Goal: Transaction & Acquisition: Download file/media

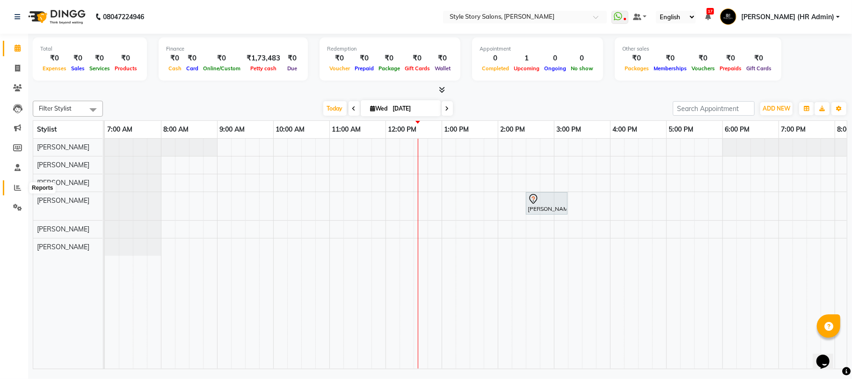
click at [11, 187] on span at bounding box center [17, 187] width 16 height 11
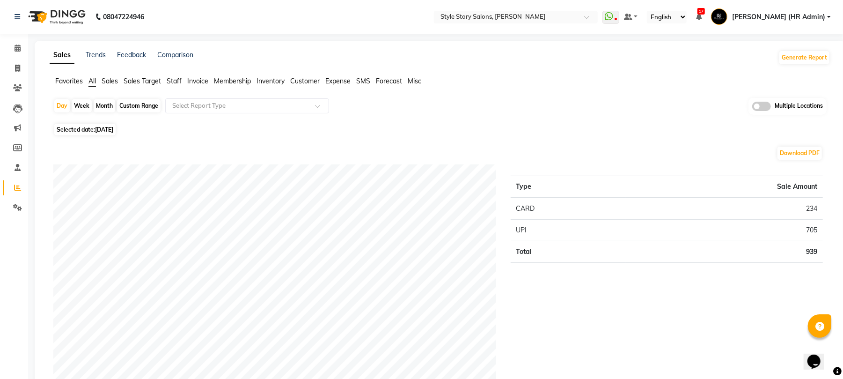
click at [170, 83] on span "Staff" at bounding box center [174, 81] width 15 height 8
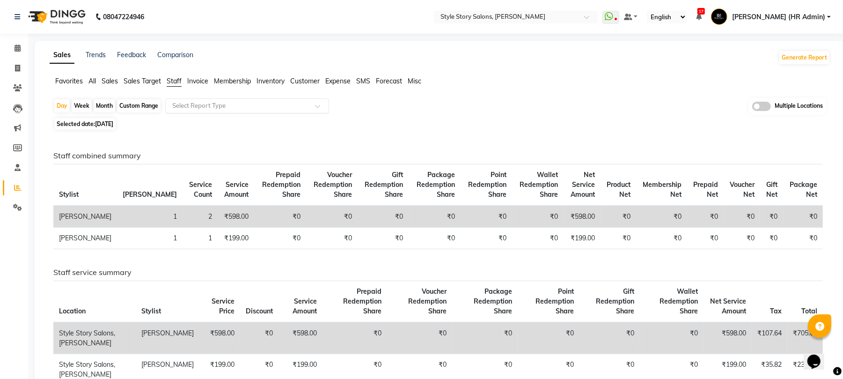
click at [197, 103] on input "text" at bounding box center [237, 105] width 135 height 9
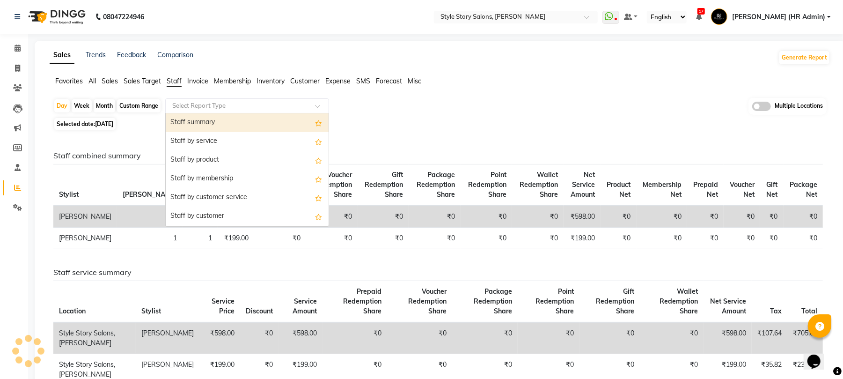
click at [200, 113] on div "Staff summary" at bounding box center [247, 122] width 163 height 19
select select "full_report"
select select "csv"
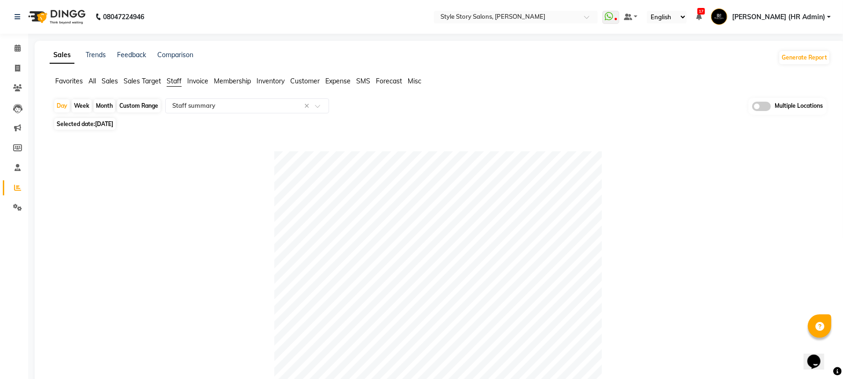
click at [108, 119] on span "Selected date: [DATE]" at bounding box center [84, 124] width 61 height 12
select select "9"
select select "2025"
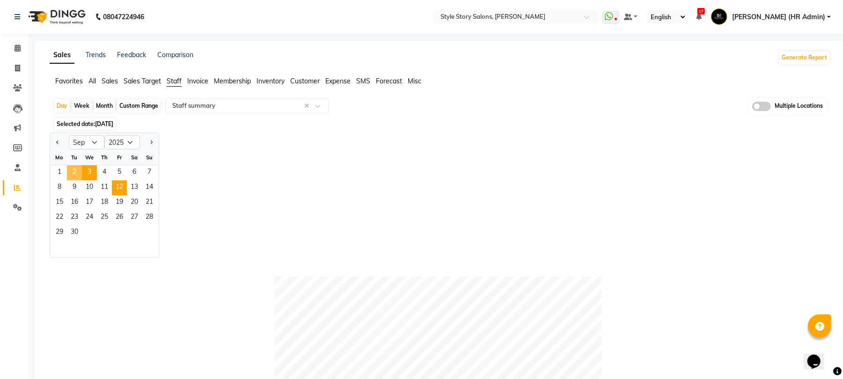
click at [77, 178] on span "2" at bounding box center [74, 172] width 15 height 15
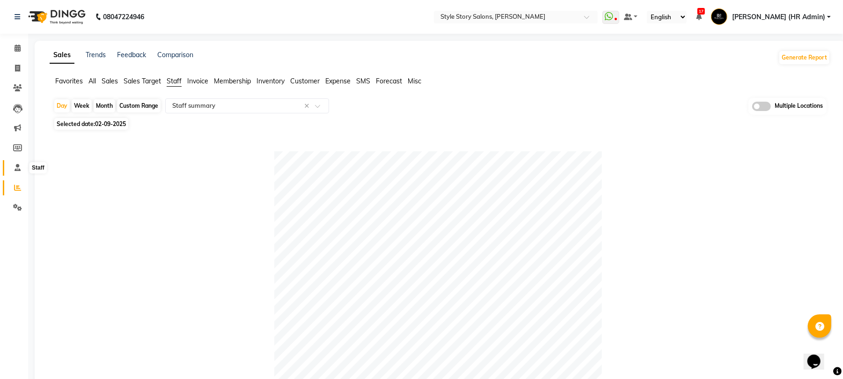
drag, startPoint x: 17, startPoint y: 164, endPoint x: 22, endPoint y: 163, distance: 5.2
click at [18, 164] on icon at bounding box center [18, 167] width 6 height 7
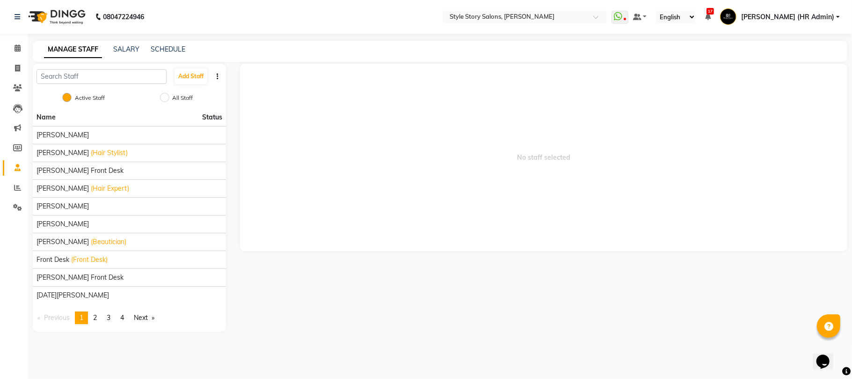
click at [60, 10] on img at bounding box center [56, 17] width 64 height 26
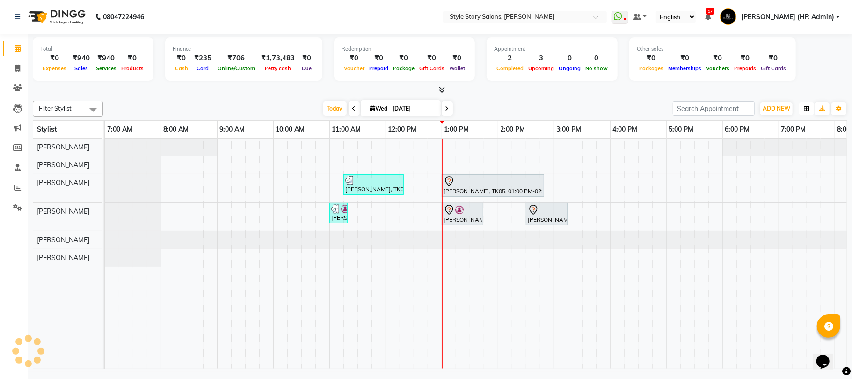
click at [804, 110] on icon "button" at bounding box center [807, 109] width 6 height 6
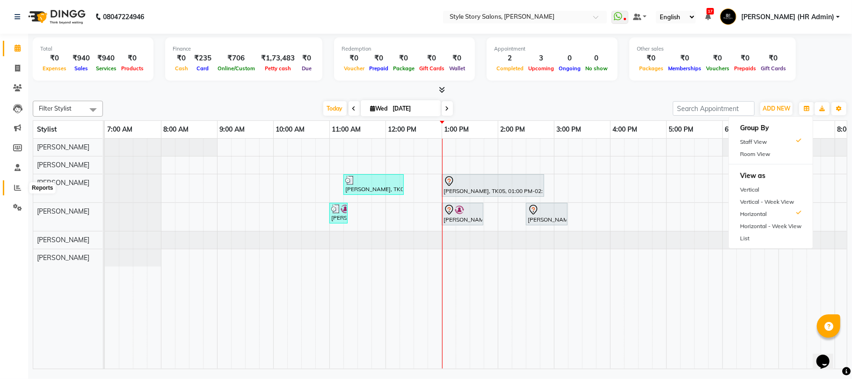
click at [12, 190] on span at bounding box center [17, 187] width 16 height 11
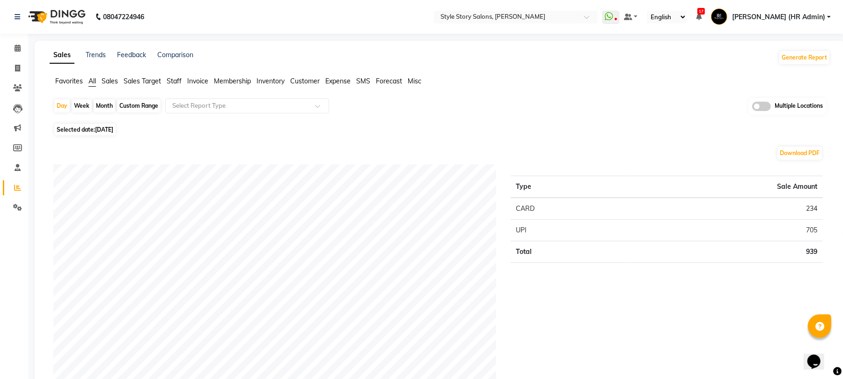
click at [171, 80] on span "Staff" at bounding box center [174, 81] width 15 height 8
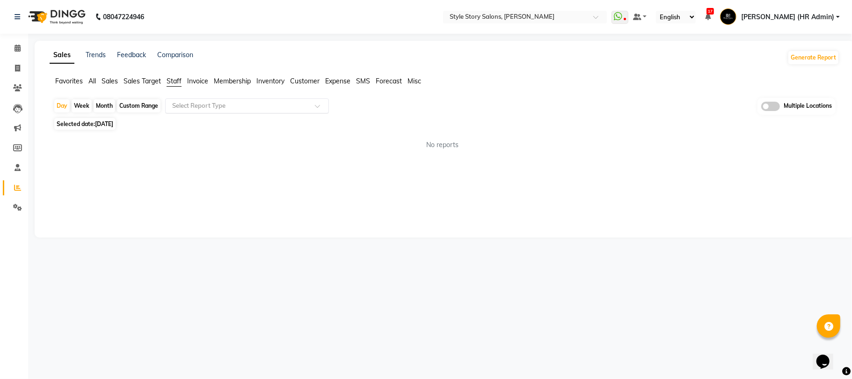
click at [181, 107] on input "text" at bounding box center [237, 105] width 135 height 9
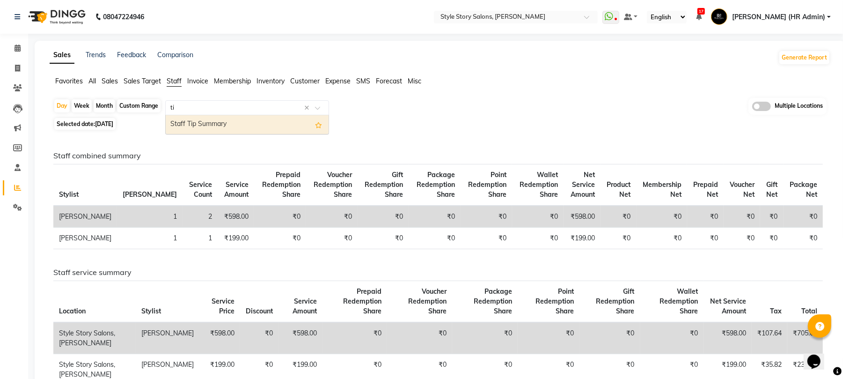
type input "t"
type input "atte"
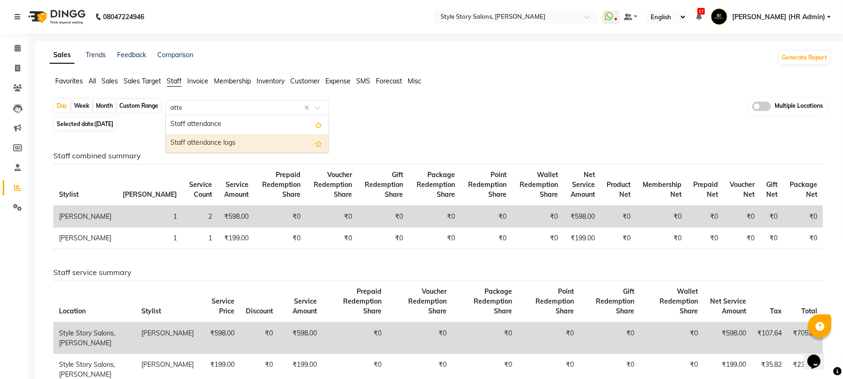
click at [208, 145] on div "Staff attendance logs" at bounding box center [247, 143] width 163 height 19
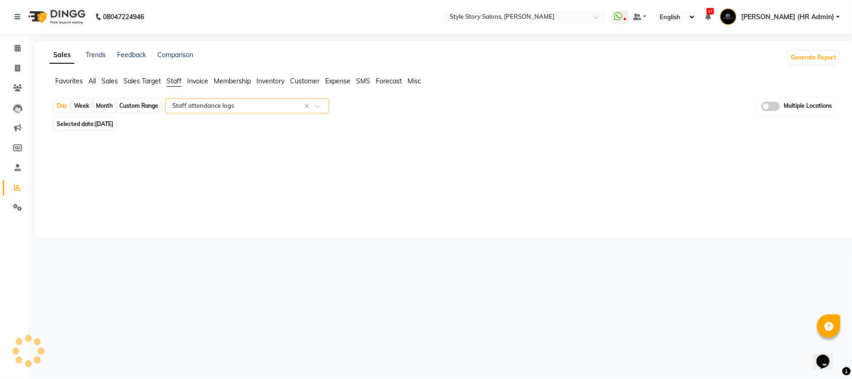
select select "full_report"
select select "csv"
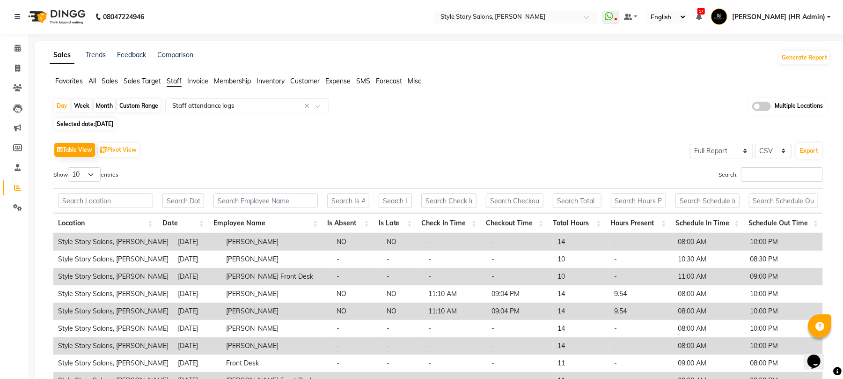
click at [105, 121] on span "[DATE]" at bounding box center [104, 123] width 18 height 7
select select "9"
select select "2025"
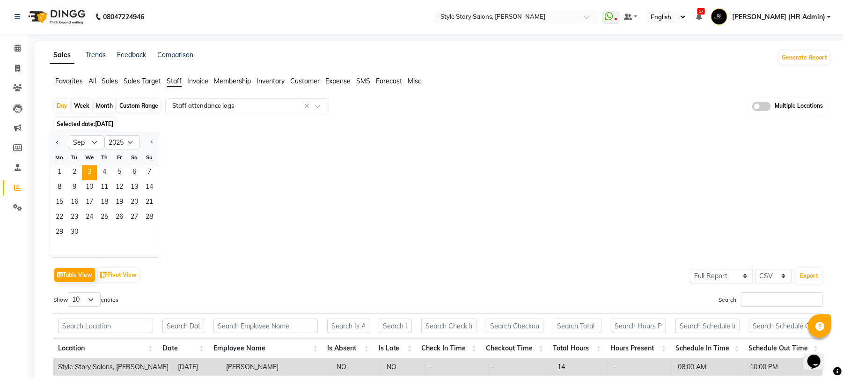
click at [101, 107] on div "Month" at bounding box center [105, 105] width 22 height 13
select select "9"
select select "2025"
click at [103, 120] on span "Selected date: [DATE]" at bounding box center [84, 124] width 61 height 12
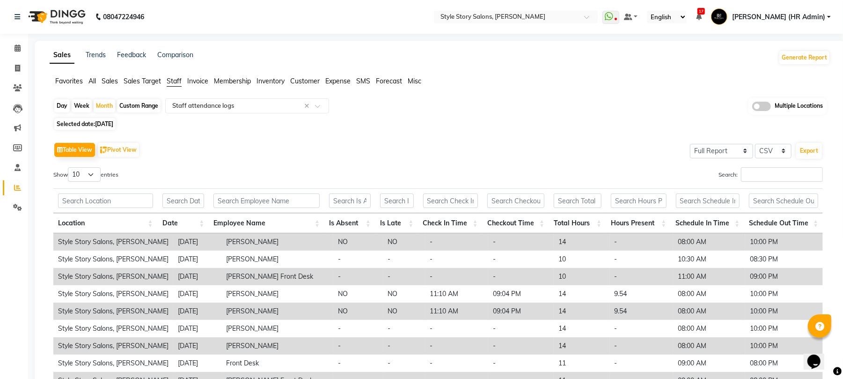
click at [106, 128] on span "Selected date: [DATE]" at bounding box center [84, 124] width 61 height 12
select select "9"
select select "2025"
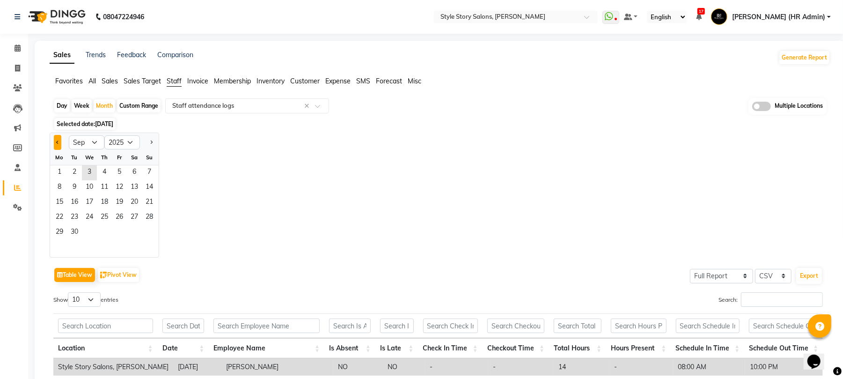
click at [55, 139] on button "Previous month" at bounding box center [57, 142] width 7 height 15
select select "8"
click at [122, 172] on span "1" at bounding box center [119, 172] width 15 height 15
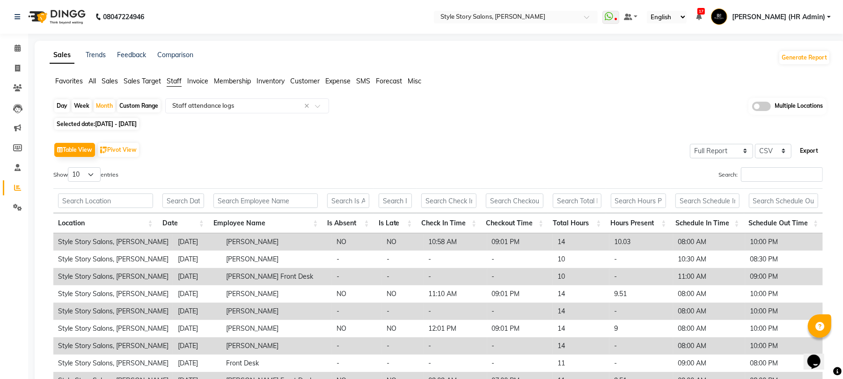
click at [811, 154] on button "Export" at bounding box center [809, 151] width 26 height 16
click at [807, 152] on button "Export" at bounding box center [809, 151] width 26 height 16
drag, startPoint x: 68, startPoint y: 12, endPoint x: 65, endPoint y: 18, distance: 6.9
click at [68, 12] on img at bounding box center [56, 17] width 64 height 26
